Goal: Task Accomplishment & Management: Manage account settings

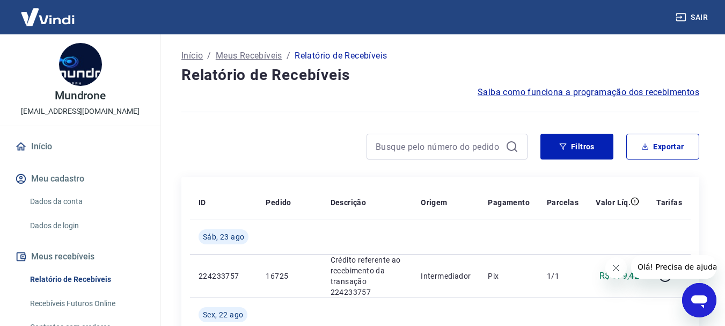
click at [74, 67] on img at bounding box center [80, 64] width 43 height 43
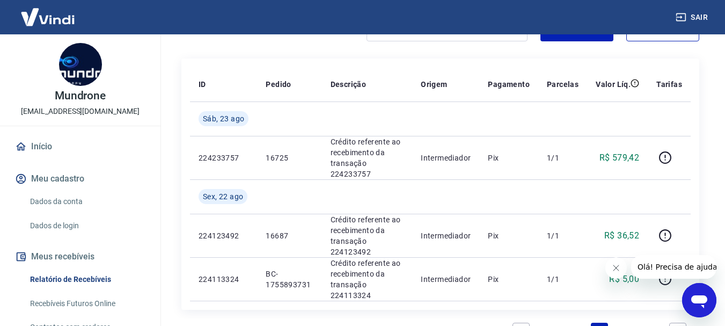
click at [76, 65] on img at bounding box center [80, 64] width 43 height 43
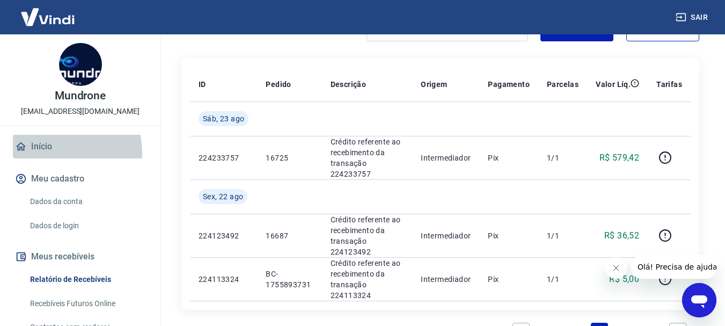
click at [53, 152] on link "Início" at bounding box center [80, 147] width 135 height 24
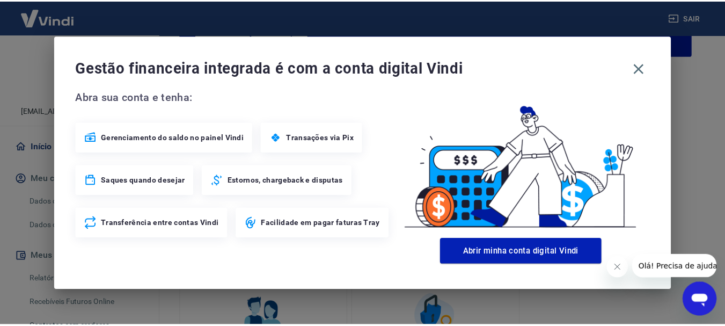
scroll to position [198, 0]
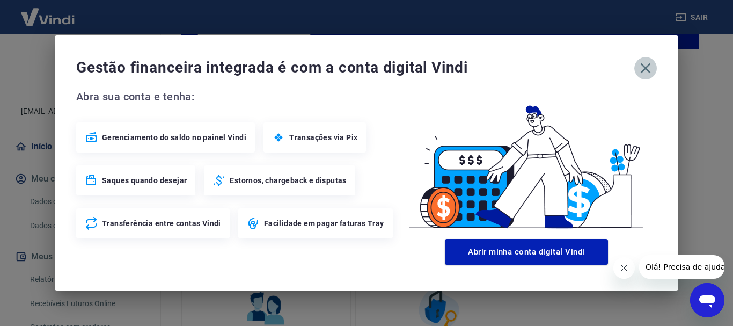
click at [644, 67] on icon "button" at bounding box center [645, 68] width 17 height 17
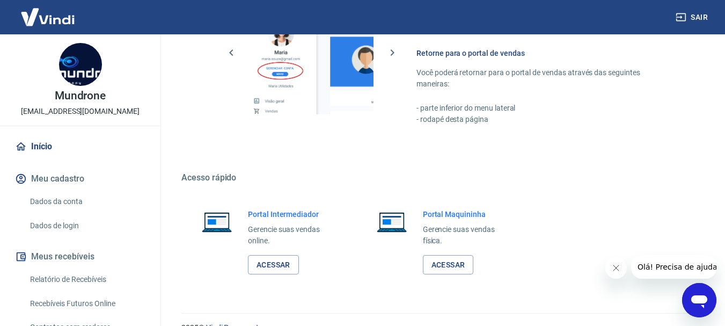
scroll to position [746, 0]
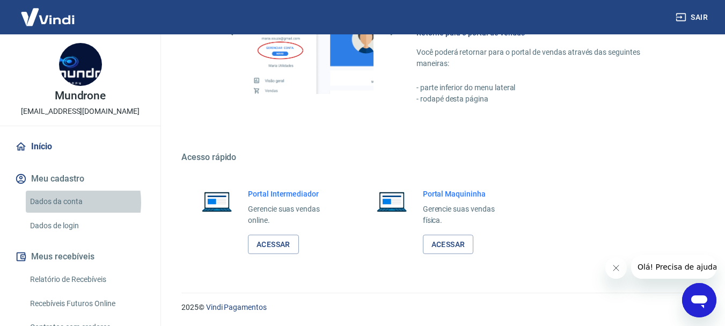
click at [56, 202] on link "Dados da conta" at bounding box center [87, 202] width 122 height 22
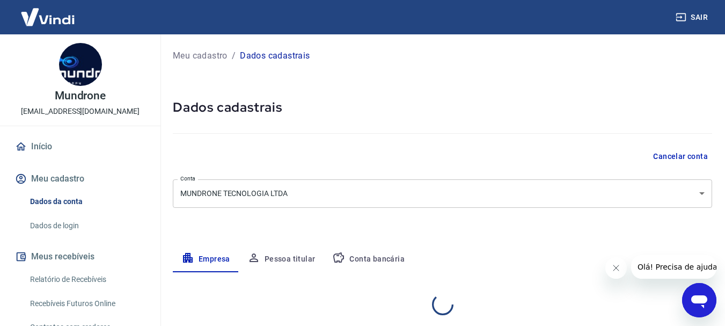
select select "SP"
click at [285, 259] on button "Pessoa titular" at bounding box center [281, 259] width 85 height 26
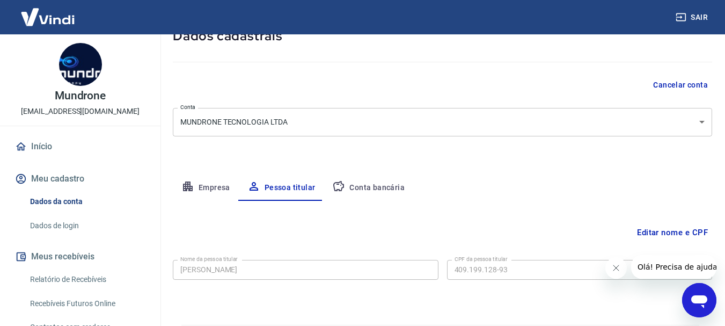
scroll to position [104, 0]
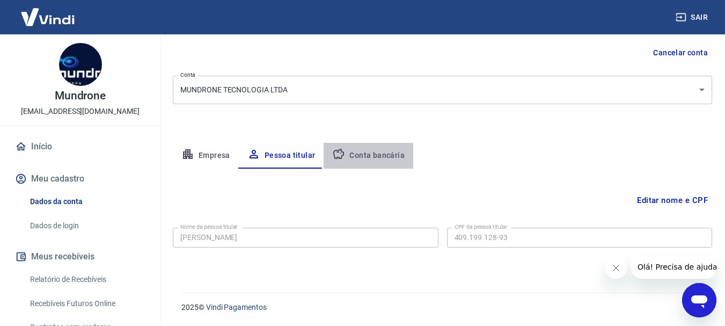
click at [372, 150] on button "Conta bancária" at bounding box center [369, 156] width 90 height 26
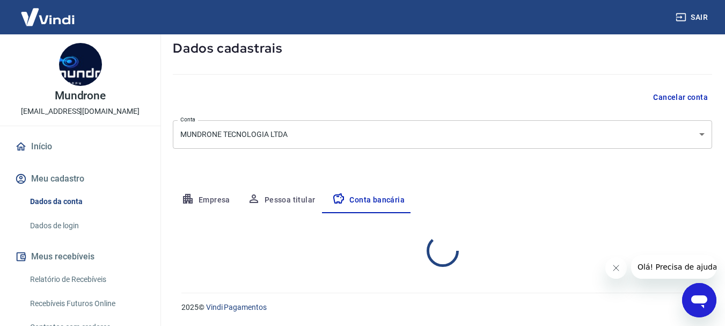
select select "1"
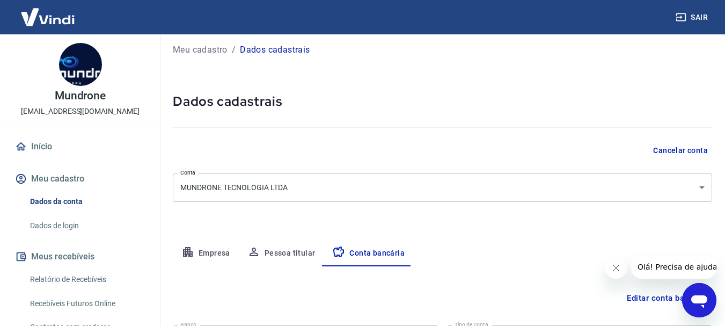
scroll to position [0, 0]
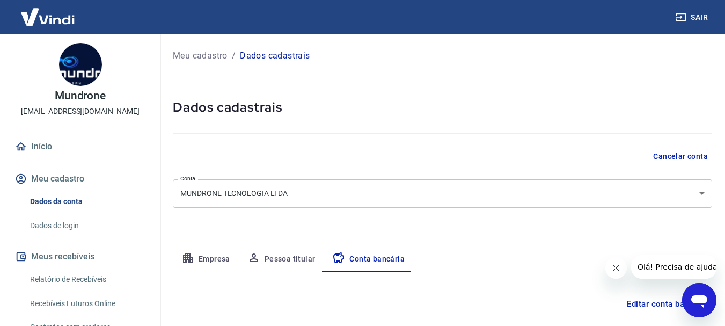
click at [217, 56] on p "Meu cadastro" at bounding box center [200, 55] width 55 height 13
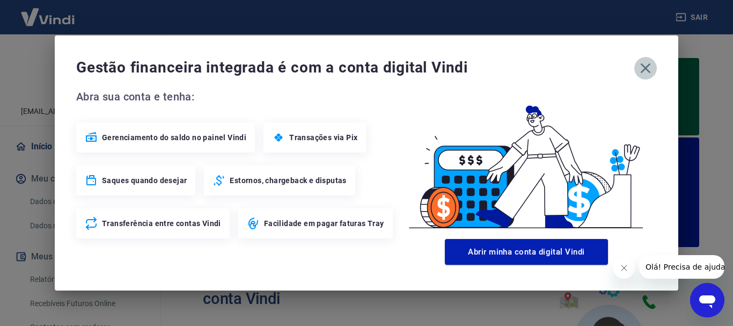
click at [647, 69] on icon "button" at bounding box center [646, 68] width 10 height 10
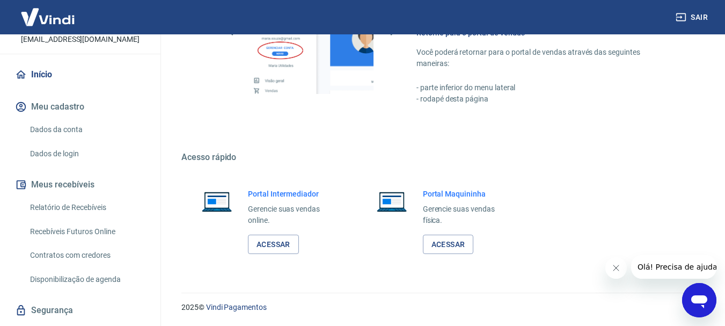
scroll to position [100, 0]
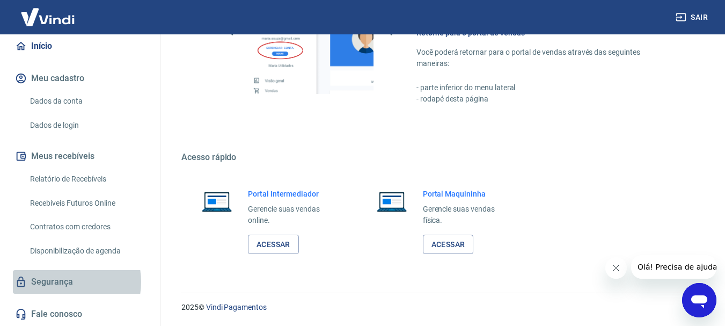
click at [64, 282] on link "Segurança" at bounding box center [80, 282] width 135 height 24
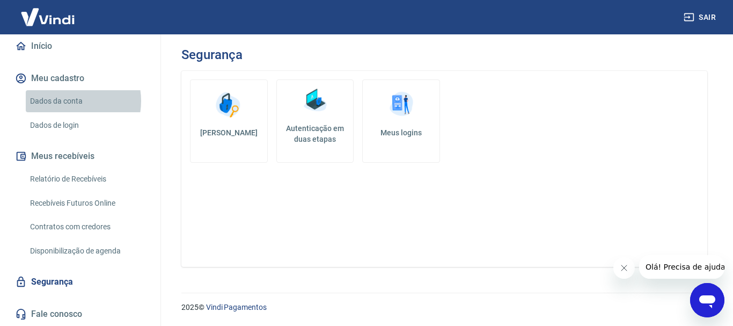
click at [69, 101] on link "Dados da conta" at bounding box center [87, 101] width 122 height 22
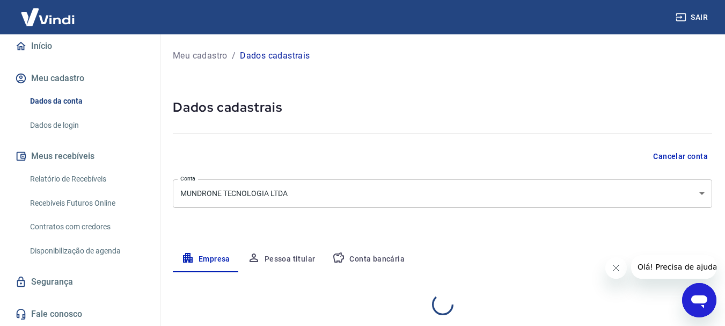
select select "SP"
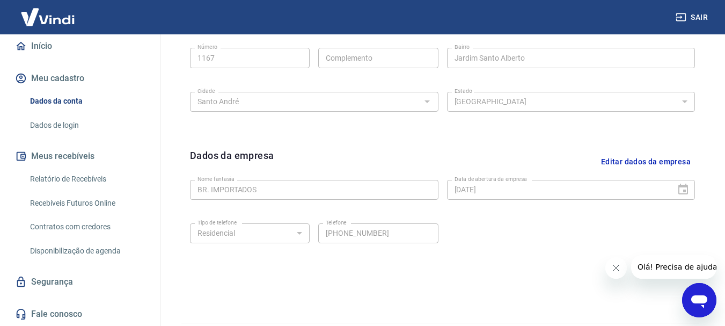
scroll to position [448, 0]
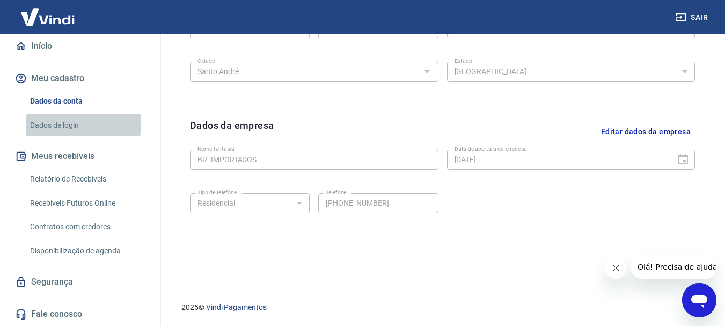
click at [64, 123] on link "Dados de login" at bounding box center [87, 125] width 122 height 22
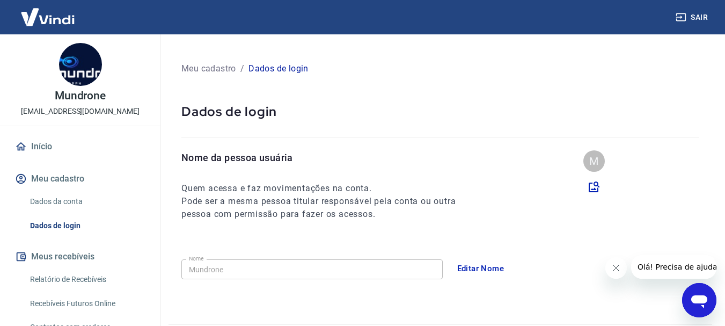
click at [76, 64] on img at bounding box center [80, 64] width 43 height 43
click at [60, 201] on link "Dados da conta" at bounding box center [87, 202] width 122 height 22
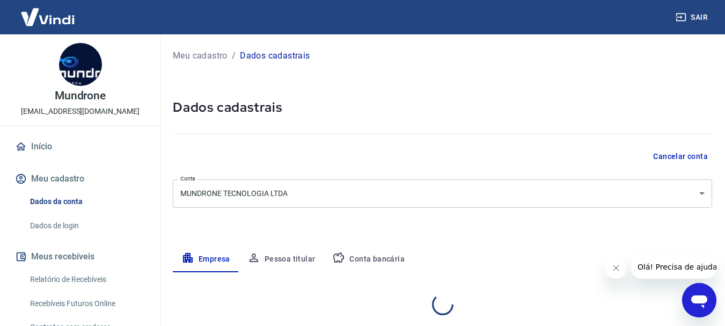
select select "SP"
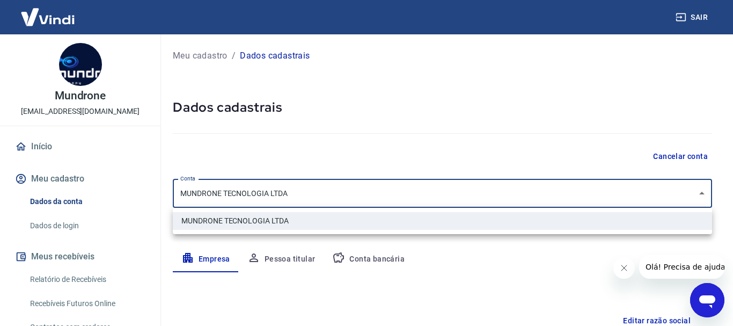
click at [660, 194] on body "[PERSON_NAME] [EMAIL_ADDRESS][DOMAIN_NAME] Início Meu cadastro Dados da conta D…" at bounding box center [366, 163] width 733 height 326
click at [660, 194] on div at bounding box center [366, 163] width 733 height 326
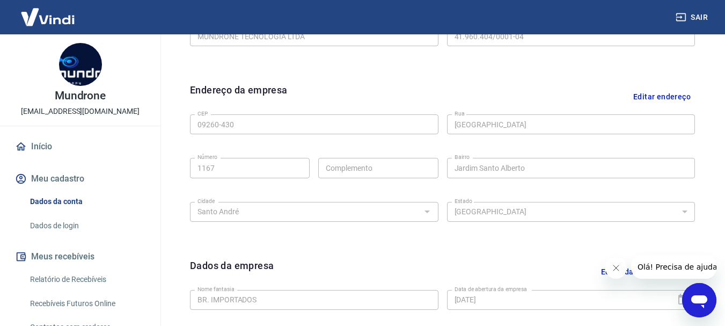
scroll to position [309, 0]
click at [677, 94] on button "Editar endereço" at bounding box center [662, 95] width 66 height 27
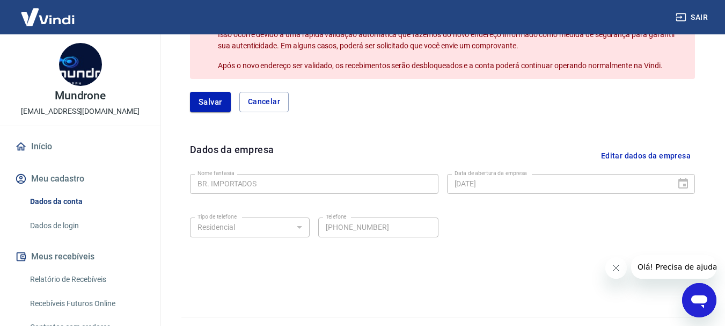
scroll to position [567, 0]
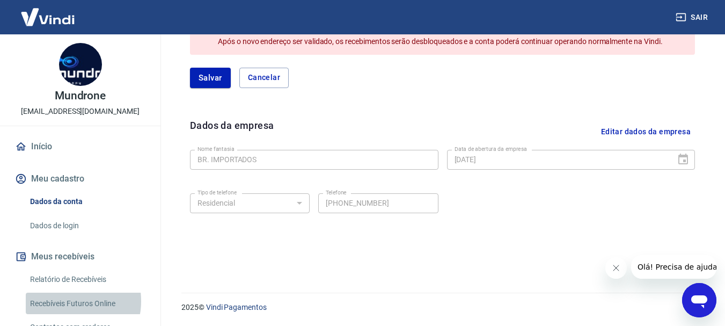
click at [67, 301] on link "Recebíveis Futuros Online" at bounding box center [87, 304] width 122 height 22
